Goal: Use online tool/utility: Utilize a website feature to perform a specific function

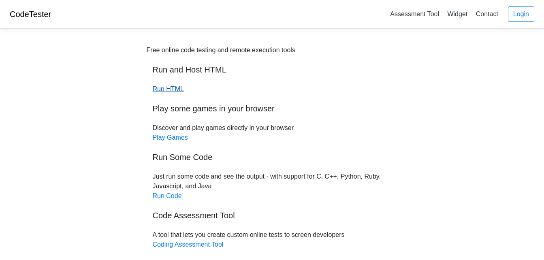
click at [178, 88] on link "Run HTML" at bounding box center [168, 88] width 31 height 7
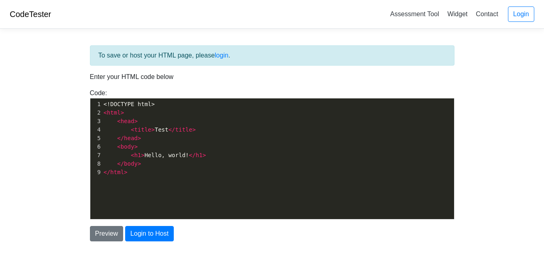
scroll to position [3, 0]
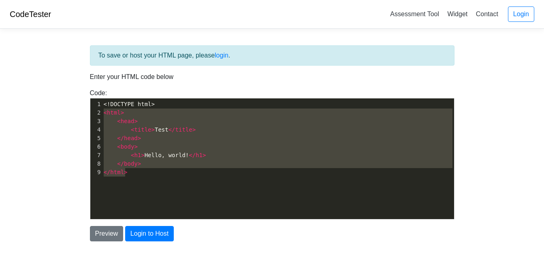
type textarea "<!DOCTYPE html> <html> <head> <title>Test</title> </head> <body> <h1>Hello, wor…"
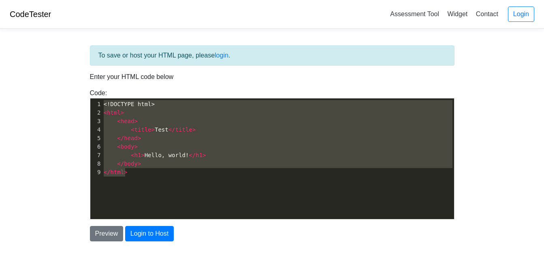
drag, startPoint x: 135, startPoint y: 182, endPoint x: 80, endPoint y: 105, distance: 94.9
click at [80, 105] on div "To save or host your HTML page, please login . Enter your HTML code below Code:…" at bounding box center [272, 163] width 389 height 256
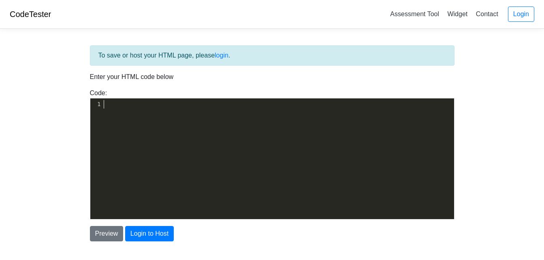
scroll to position [846, 0]
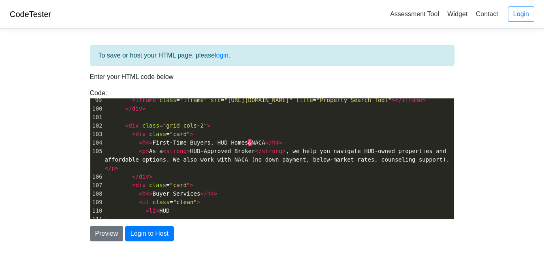
click at [101, 242] on div "To save or host your HTML page, please login . Enter your HTML code below Code:…" at bounding box center [272, 163] width 389 height 256
click at [108, 236] on button "Preview" at bounding box center [107, 233] width 34 height 15
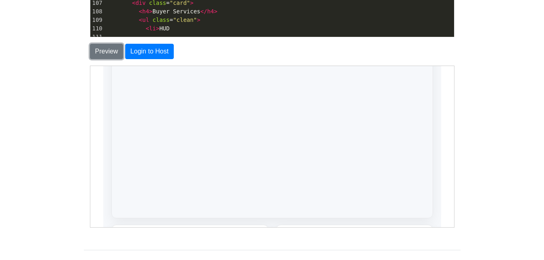
scroll to position [166, 0]
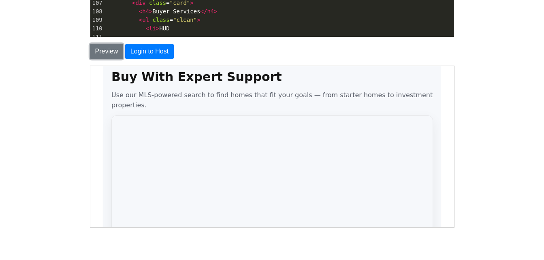
drag, startPoint x: 449, startPoint y: 95, endPoint x: 547, endPoint y: 206, distance: 148.3
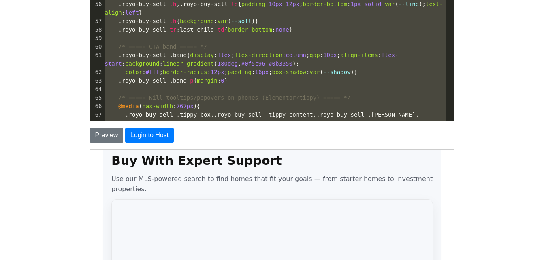
scroll to position [0, 0]
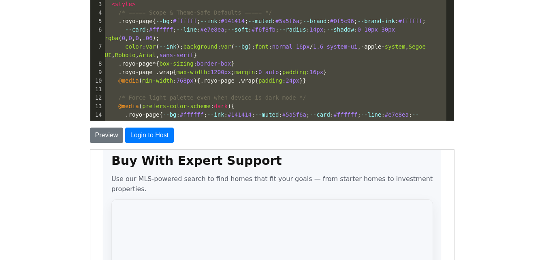
type textarea "<!-- Lore Ips/Dolo — Sitame, Consec-Adipi, Elit-Sedd Eiusmod --> <tempori utlab…"
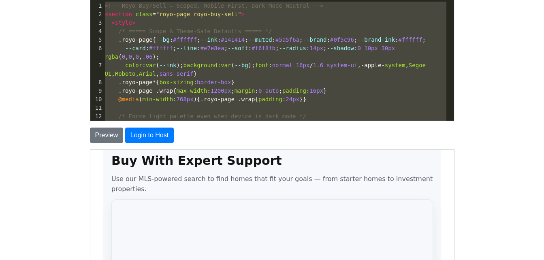
drag, startPoint x: 192, startPoint y: 32, endPoint x: 13, endPoint y: -30, distance: 189.9
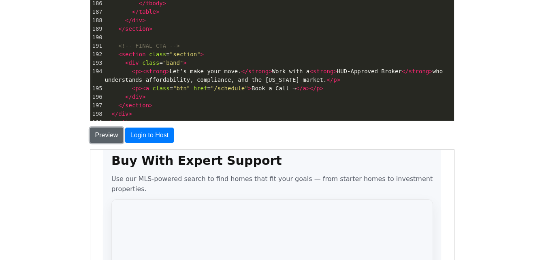
click at [96, 136] on button "Preview" at bounding box center [107, 135] width 34 height 15
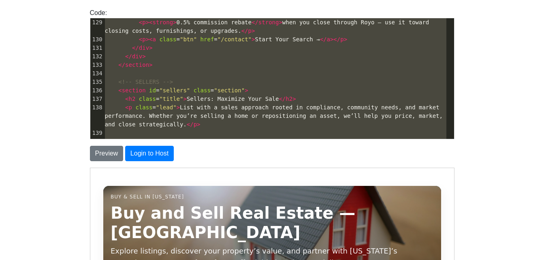
scroll to position [1047, 0]
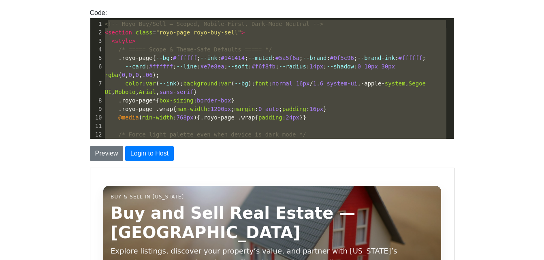
type textarea "ction class="royo-page royo-buy-sell"> <style> /* ===== Scope & Theme-Safe Defa…"
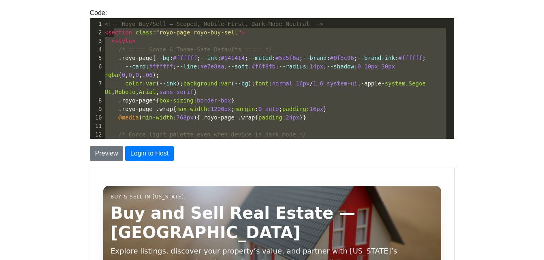
drag, startPoint x: 155, startPoint y: 134, endPoint x: 114, endPoint y: 30, distance: 111.6
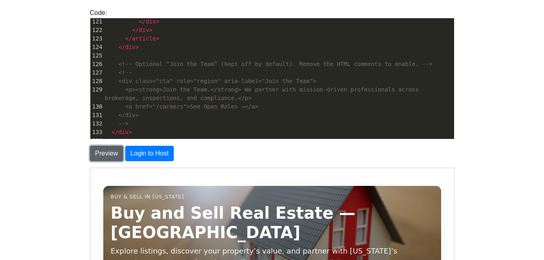
click at [106, 154] on button "Preview" at bounding box center [107, 153] width 34 height 15
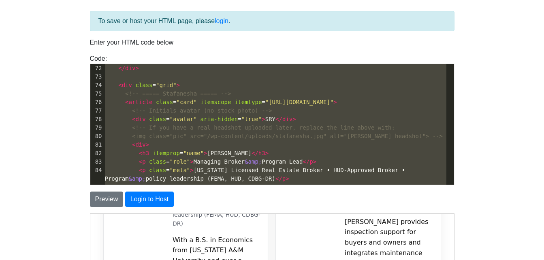
scroll to position [588, 0]
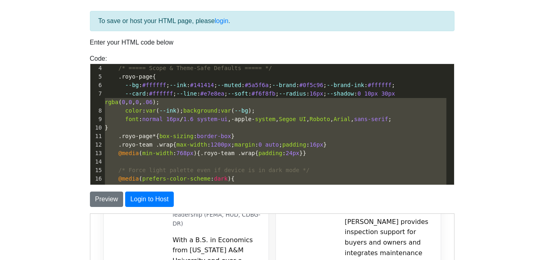
type textarea "<!-- Lore | Ipsu dol Sita — Consec, Adipis-Elits, Do Eiusm Tempor --> <incidid …"
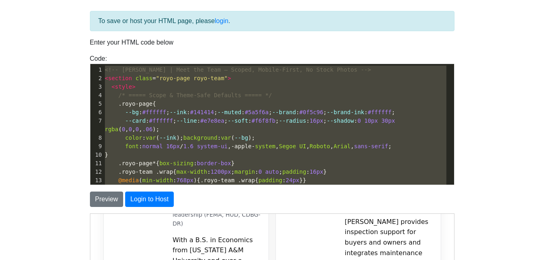
drag, startPoint x: 156, startPoint y: 177, endPoint x: 53, endPoint y: 37, distance: 174.3
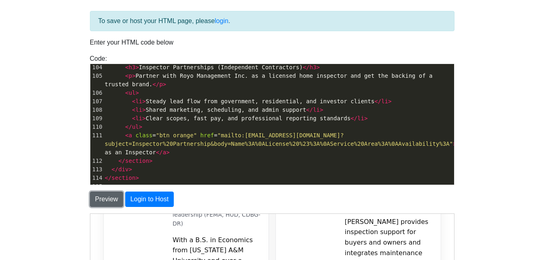
click at [104, 198] on button "Preview" at bounding box center [107, 198] width 34 height 15
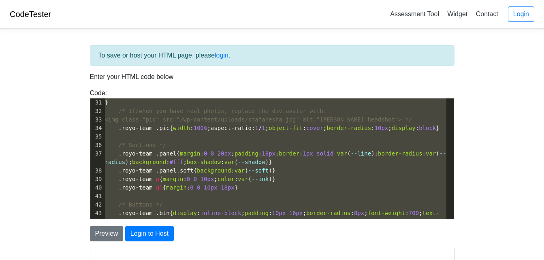
scroll to position [223, 0]
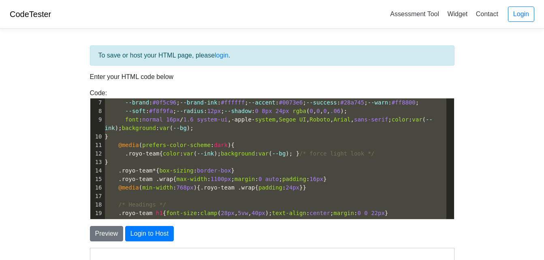
type textarea "<!-- Lore | Ipsu dol Sita — Consec, Adipis-Elits, Do Eiusm Tempor, Inci-Utla Et…"
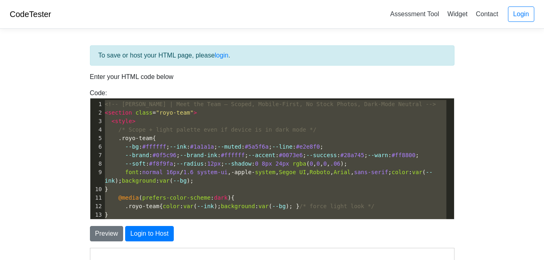
drag, startPoint x: 136, startPoint y: 213, endPoint x: 52, endPoint y: 46, distance: 186.7
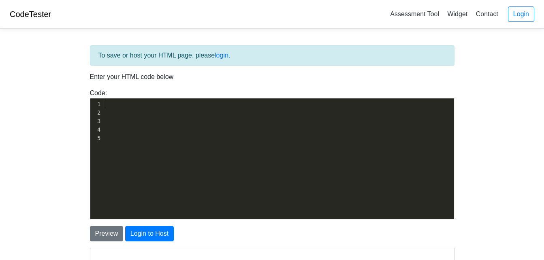
scroll to position [479, 0]
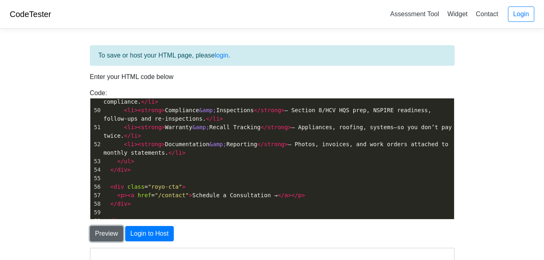
click at [102, 228] on button "Preview" at bounding box center [107, 233] width 34 height 15
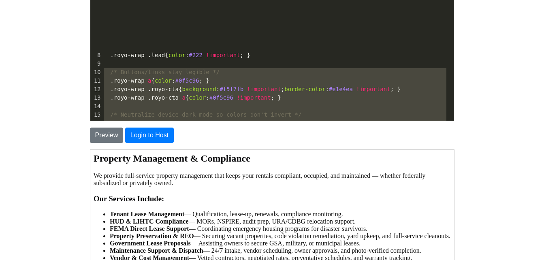
scroll to position [10, 0]
type textarea "<lorem> /* --- Ipsumdol & Sita-Cons Adipis (elitse do eius TE incid) --- */ .ut…"
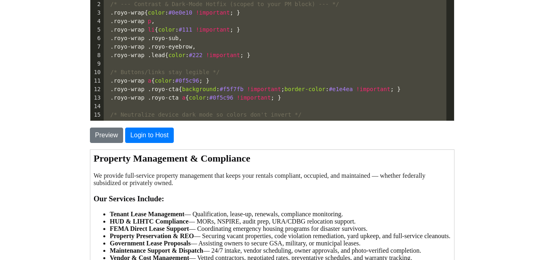
scroll to position [0, 0]
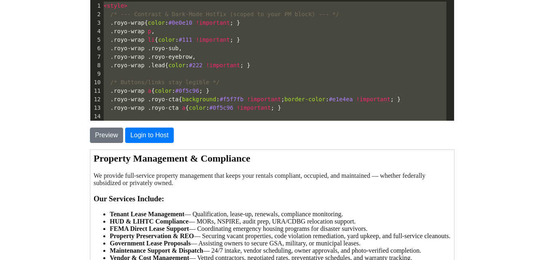
drag, startPoint x: 170, startPoint y: 12, endPoint x: 46, endPoint y: -30, distance: 131.6
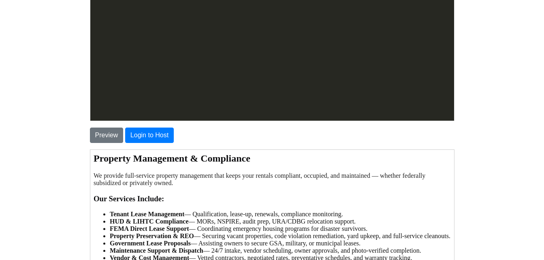
scroll to position [802, 0]
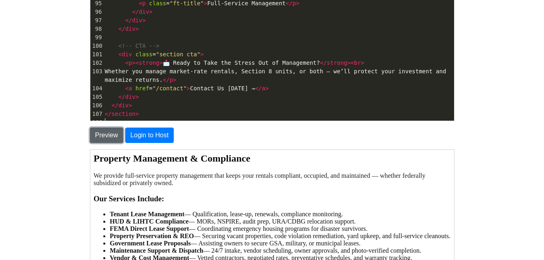
click at [98, 136] on button "Preview" at bounding box center [107, 135] width 34 height 15
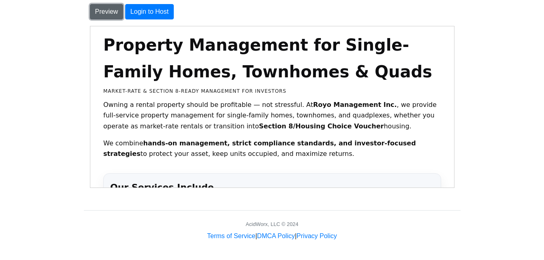
scroll to position [15, 0]
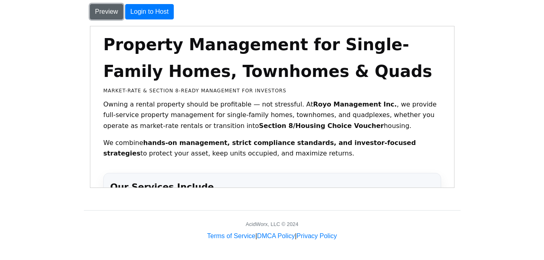
click at [99, 12] on button "Preview" at bounding box center [107, 11] width 34 height 15
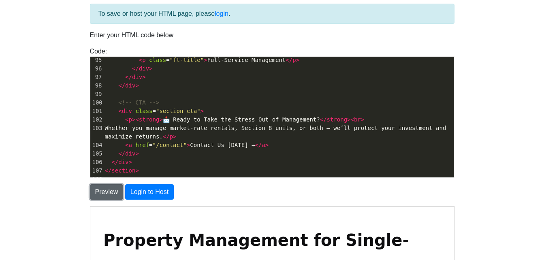
scroll to position [0, 0]
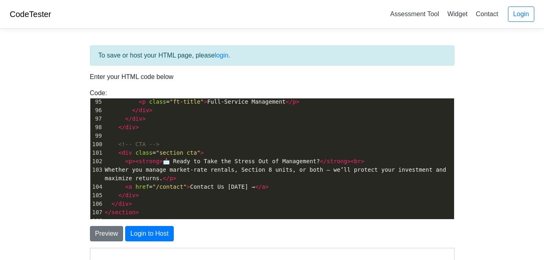
click at [149, 217] on div "To save or host your HTML page, please login . Enter your HTML code below Code:…" at bounding box center [272, 228] width 376 height 367
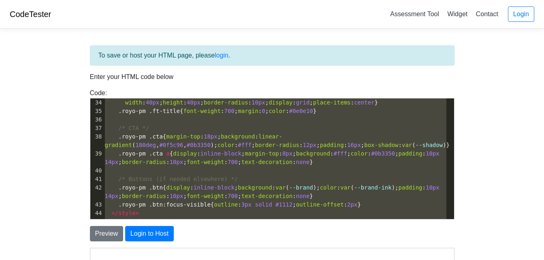
scroll to position [265, 0]
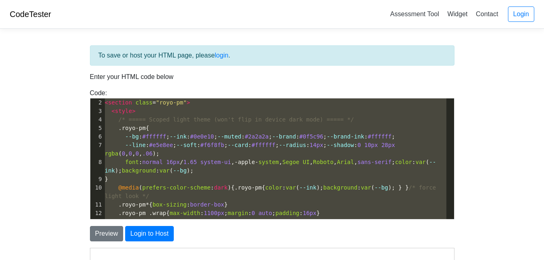
type textarea "<!-- Royo | Property Management for Single-Family, Townhomes & Quads --> <secti…"
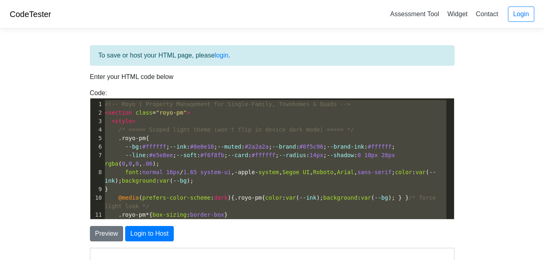
drag, startPoint x: 149, startPoint y: 217, endPoint x: 91, endPoint y: 77, distance: 151.9
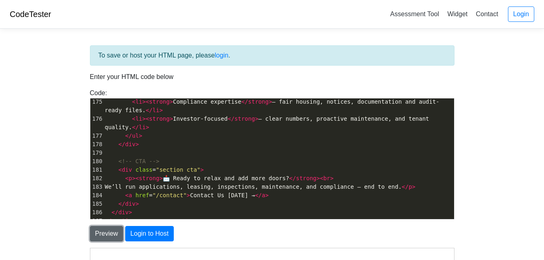
click at [98, 229] on button "Preview" at bounding box center [107, 233] width 34 height 15
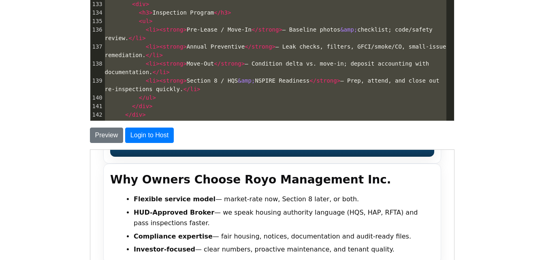
scroll to position [1090, 0]
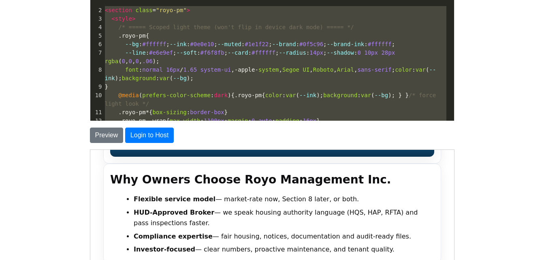
type textarea "<!-- Royo | Property Management for Single-Family, Townhomes & Quads (Detailed,…"
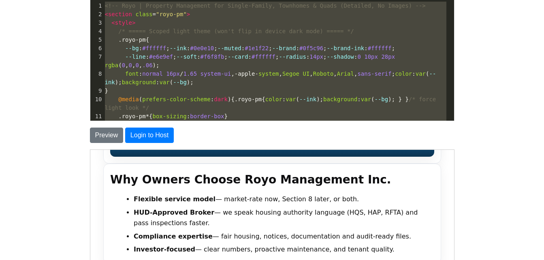
drag, startPoint x: 137, startPoint y: 21, endPoint x: 42, endPoint y: -30, distance: 108.1
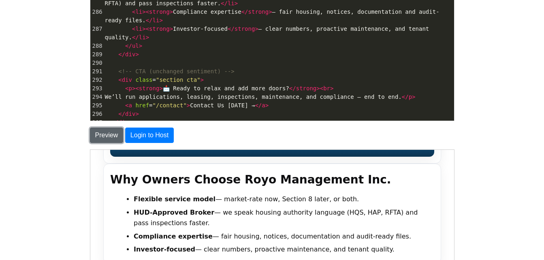
click at [99, 134] on button "Preview" at bounding box center [107, 135] width 34 height 15
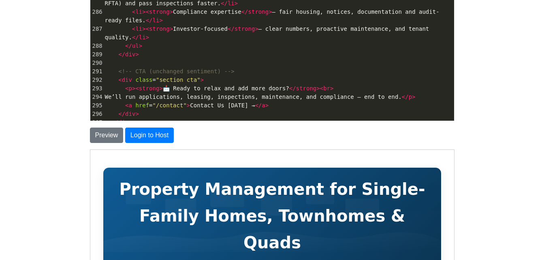
click at [469, 22] on body "CodeTester Assessment Tool Widget Contact Login To save or host your HTML page,…" at bounding box center [272, 133] width 544 height 463
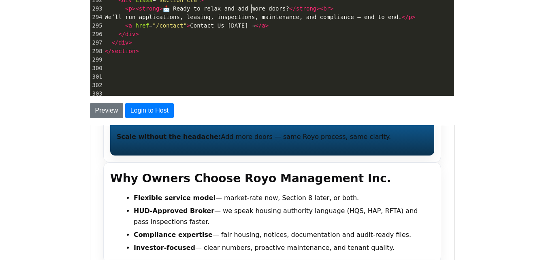
click at [476, 143] on body "CodeTester Assessment Tool Widget Contact Login To save or host your HTML page,…" at bounding box center [272, 108] width 544 height 463
click at [144, 64] on pre "​" at bounding box center [278, 68] width 351 height 9
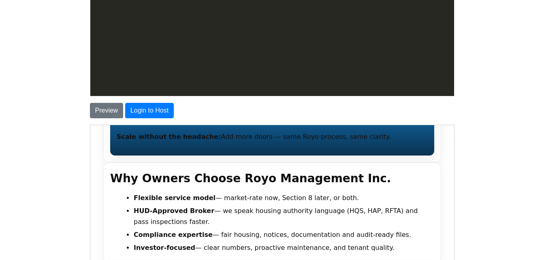
scroll to position [2833, 0]
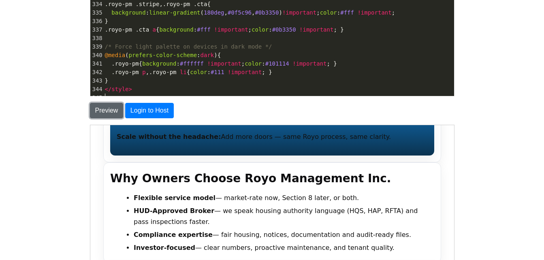
click at [111, 115] on button "Preview" at bounding box center [107, 110] width 34 height 15
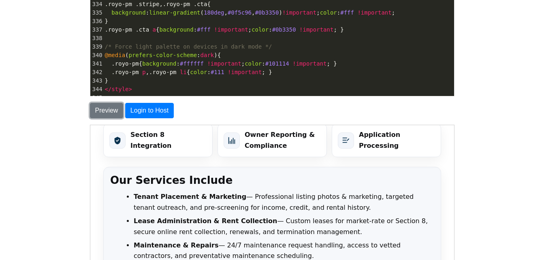
scroll to position [264, 0]
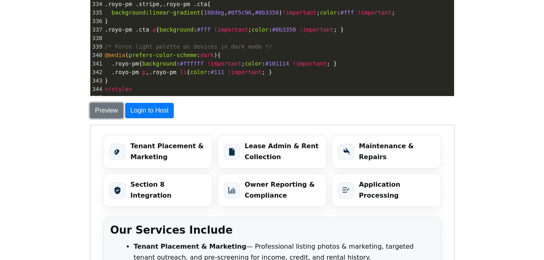
drag, startPoint x: 451, startPoint y: 179, endPoint x: 568, endPoint y: 286, distance: 159.0
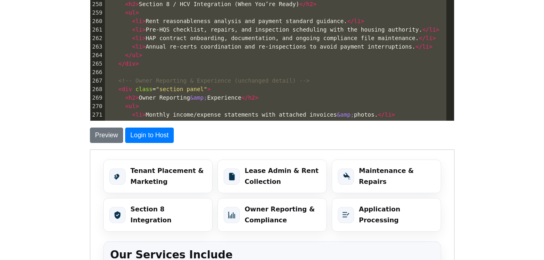
scroll to position [2186, 0]
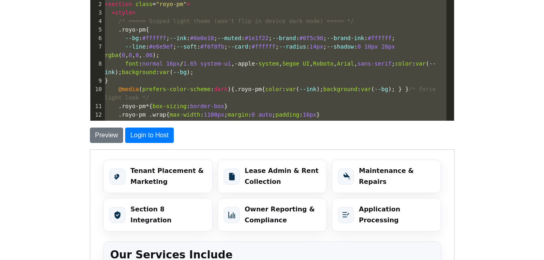
type textarea "<!-- Lore | Ipsumdol Sitametcon — Adipis Elitsed (do eius tempori, ut labor etd…"
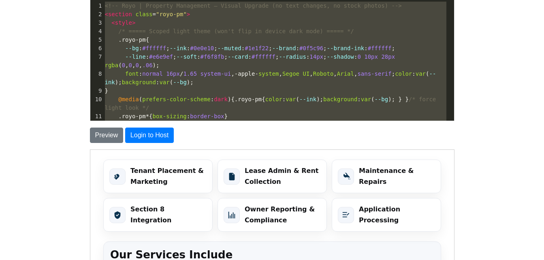
drag, startPoint x: 168, startPoint y: 84, endPoint x: 38, endPoint y: -22, distance: 167.7
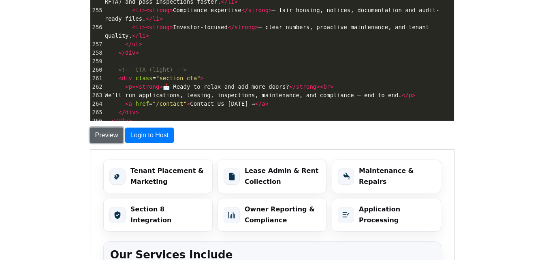
click at [104, 138] on button "Preview" at bounding box center [107, 135] width 34 height 15
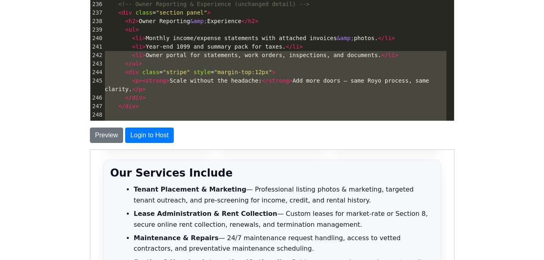
scroll to position [1948, 0]
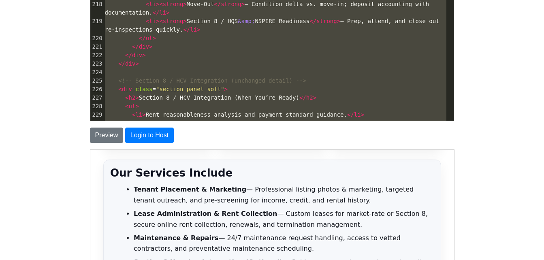
type textarea "<li><strong>Annual Preventive</strong> — Leak checks, filters, GFCI/smoke/CO, s…"
drag, startPoint x: 157, startPoint y: 43, endPoint x: 79, endPoint y: -16, distance: 97.1
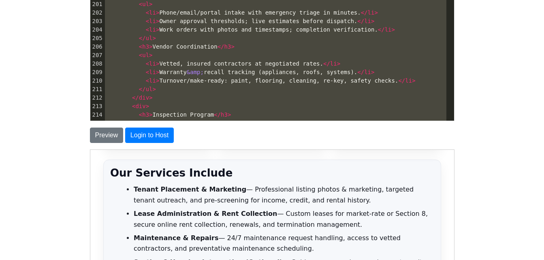
scroll to position [1685, 0]
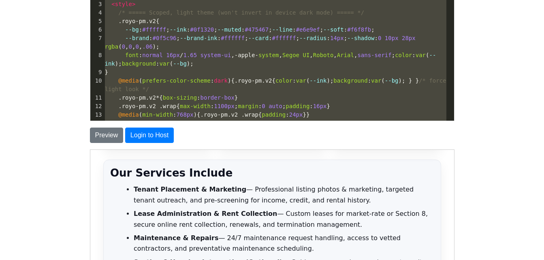
type textarea "<!-- Lore | Ipsumdol Sitametcon — Adipi Elitsedd Eiusmod (te inci utlabor) --> …"
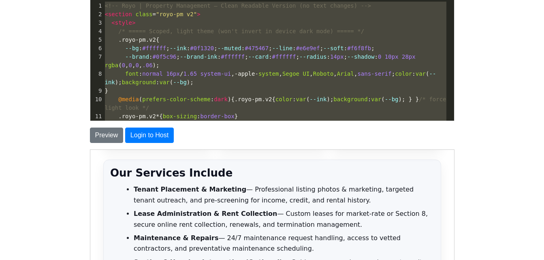
drag, startPoint x: 110, startPoint y: 116, endPoint x: 88, endPoint y: -30, distance: 147.8
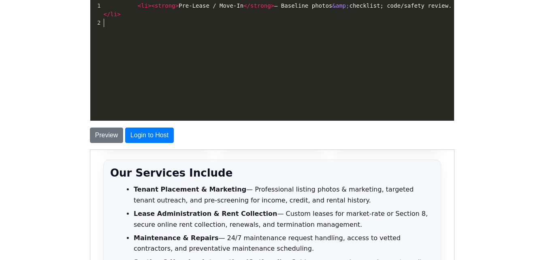
type textarea "os &amp; checklist; code/safety review.</li>"
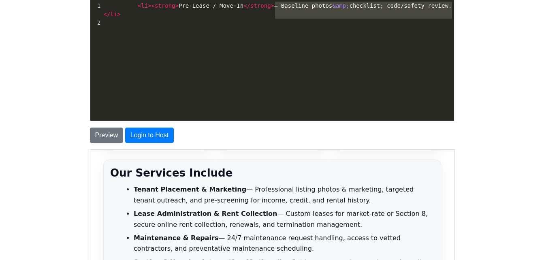
type textarea "<li><strong>Pre-Lease / Move-In</strong> — Baseline photos &amp; checklist; cod…"
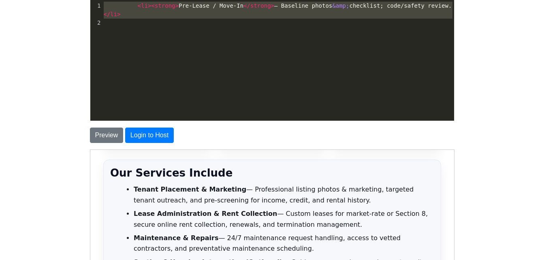
drag, startPoint x: 420, startPoint y: 29, endPoint x: 241, endPoint y: -11, distance: 183.4
click at [241, 0] on html "CodeTester Assessment Tool Widget Contact Login To save or host your HTML page,…" at bounding box center [272, 143] width 544 height 482
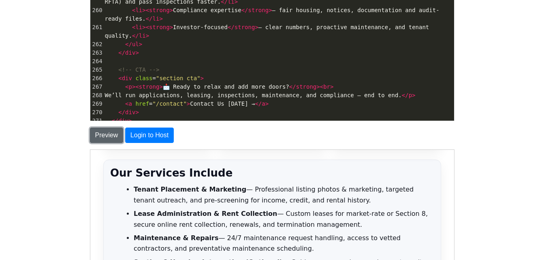
click at [111, 134] on button "Preview" at bounding box center [107, 135] width 34 height 15
